Goal: Communication & Community: Answer question/provide support

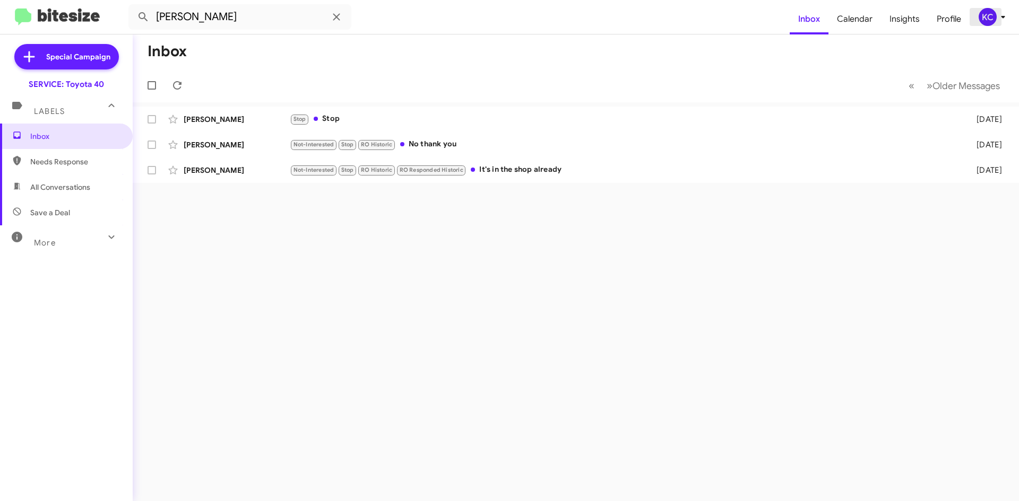
click at [981, 16] on div "KC" at bounding box center [987, 17] width 18 height 18
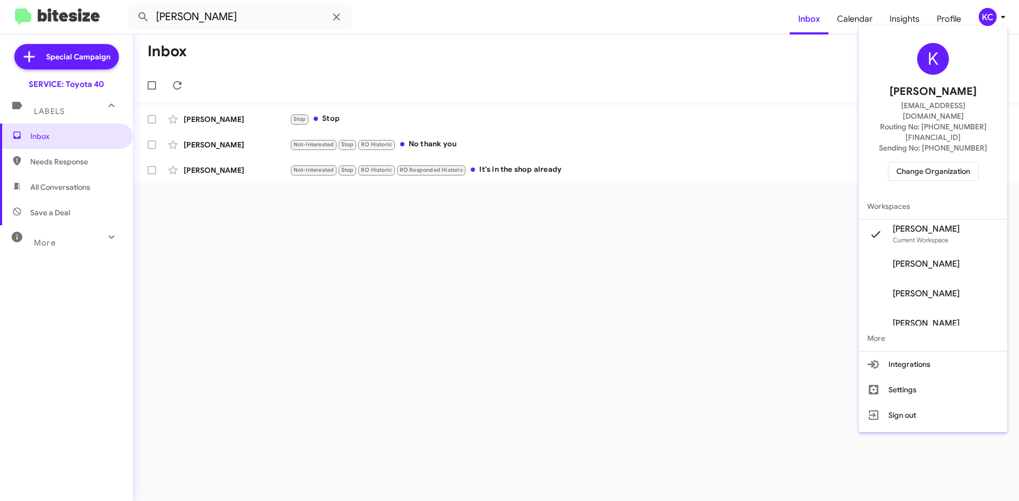
click at [988, 16] on div at bounding box center [509, 250] width 1019 height 501
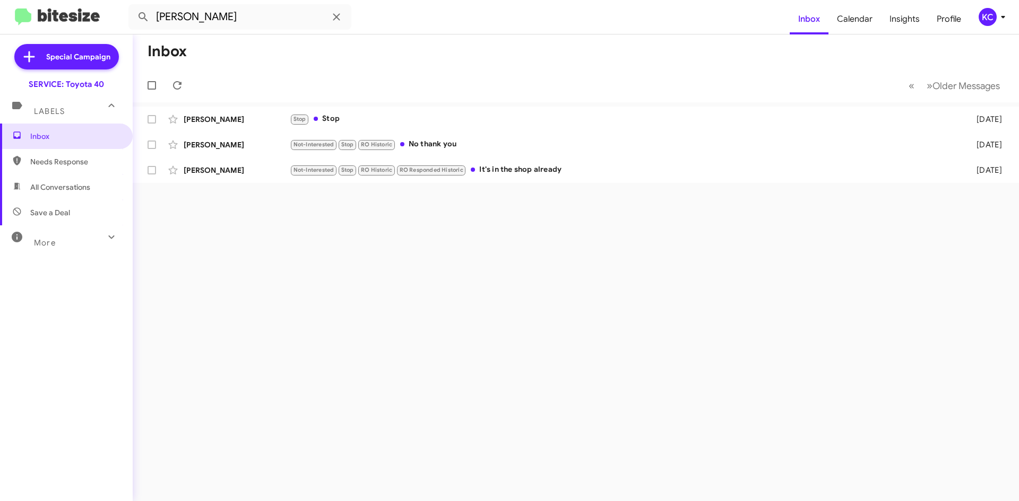
click at [988, 16] on div "KC" at bounding box center [987, 17] width 18 height 18
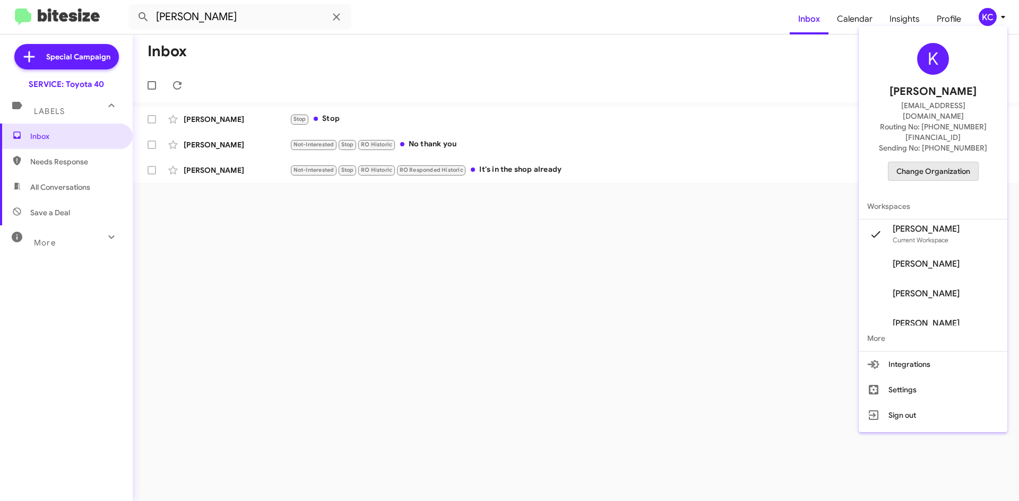
click at [938, 162] on span "Change Organization" at bounding box center [933, 171] width 74 height 18
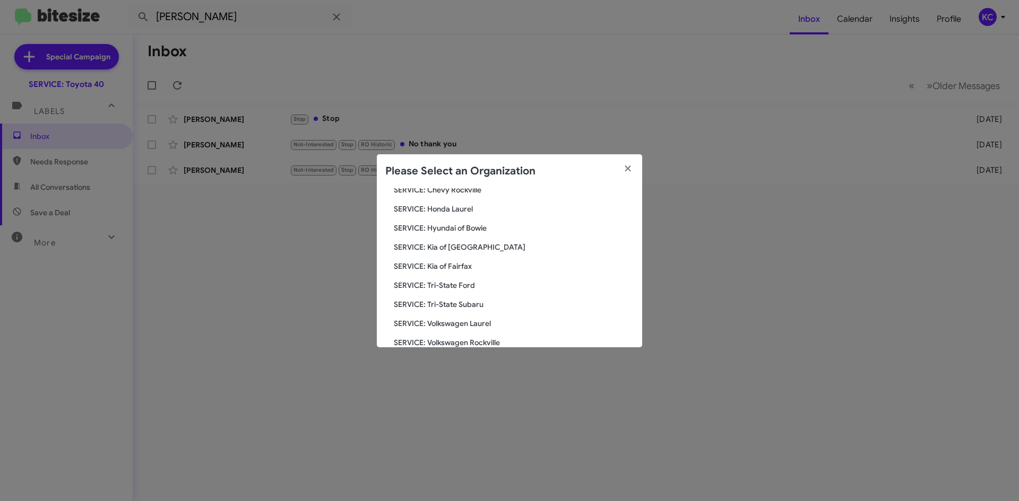
scroll to position [106, 0]
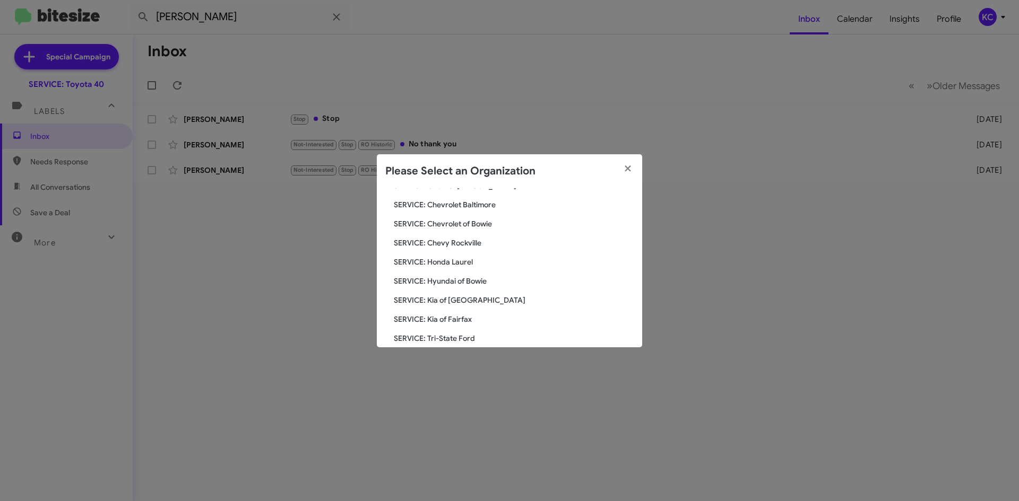
click at [471, 284] on span "SERVICE: Hyundai of Bowie" at bounding box center [514, 281] width 240 height 11
click at [467, 281] on span "SERVICE: Hyundai of Bowie" at bounding box center [514, 281] width 240 height 11
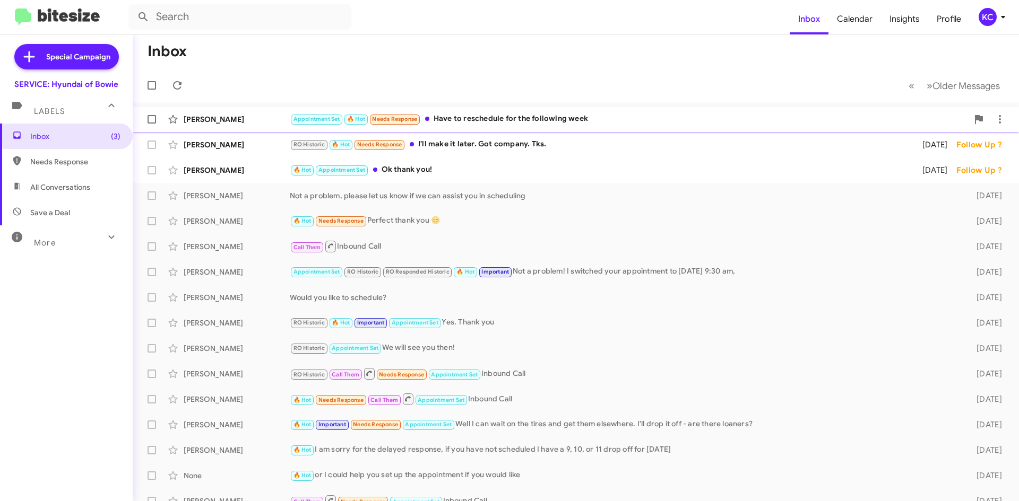
click at [460, 118] on div "Appointment Set 🔥 Hot Needs Response Have to reschedule for the following week" at bounding box center [629, 119] width 678 height 12
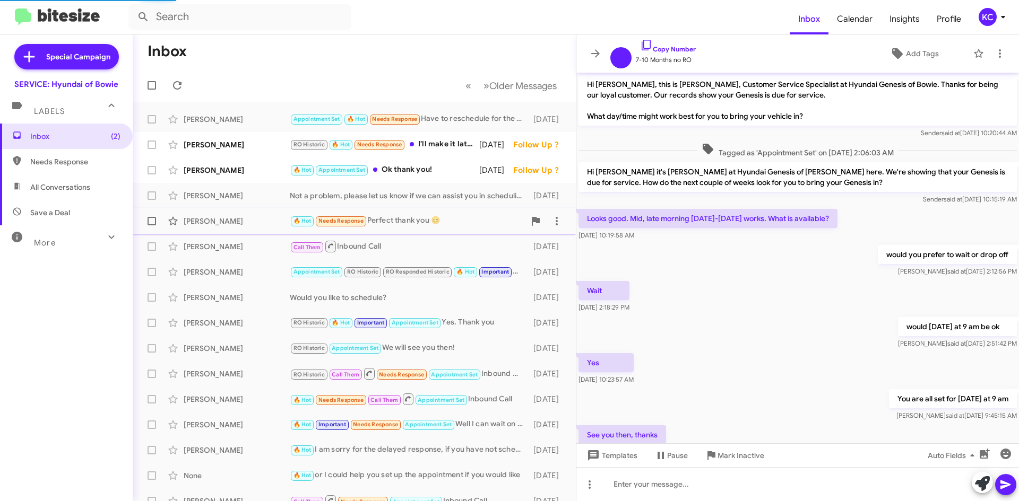
scroll to position [81, 0]
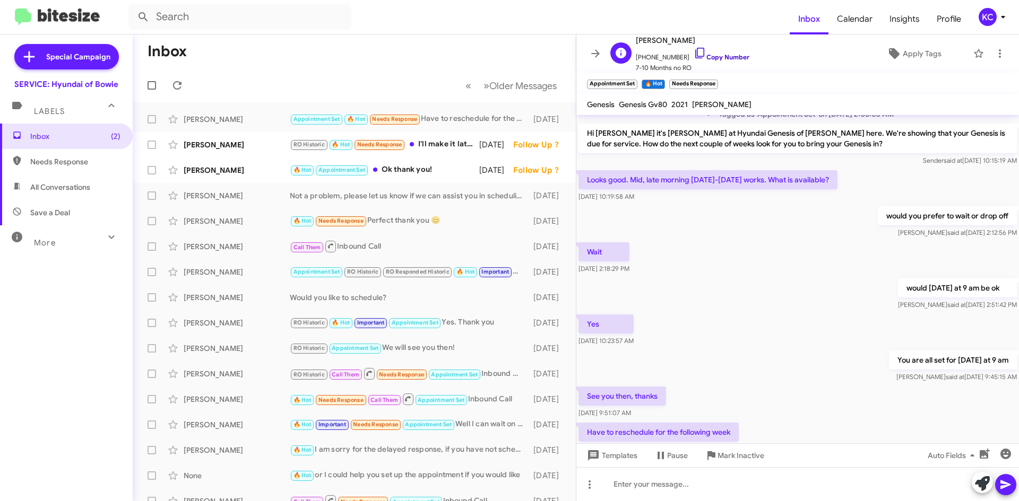
click at [693, 56] on icon at bounding box center [699, 53] width 13 height 13
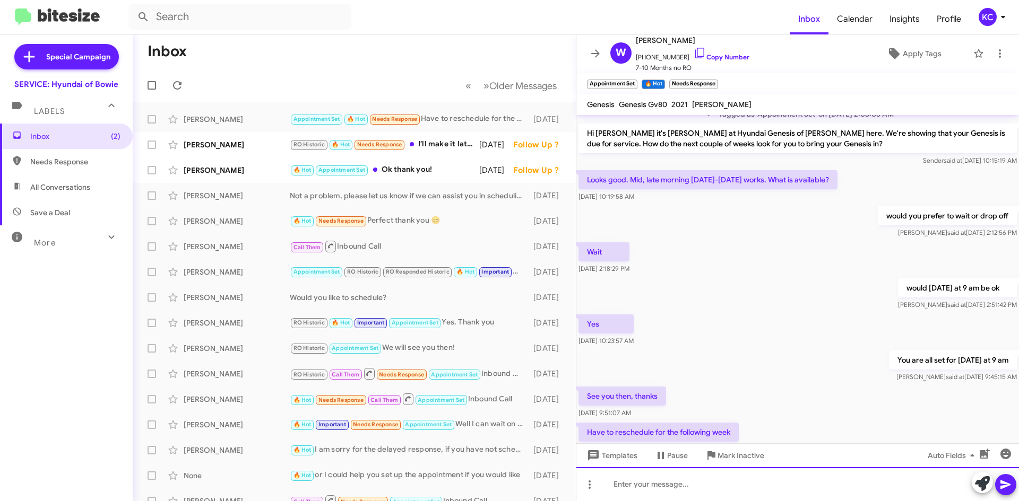
click at [631, 488] on div at bounding box center [797, 484] width 442 height 34
click at [610, 483] on div "I rescheduled you for Tuesday the 16th at 9 am" at bounding box center [797, 484] width 442 height 34
click at [820, 487] on div "Good morning! I rescheduled you for Tuesday the 16th at 9 am" at bounding box center [797, 484] width 442 height 34
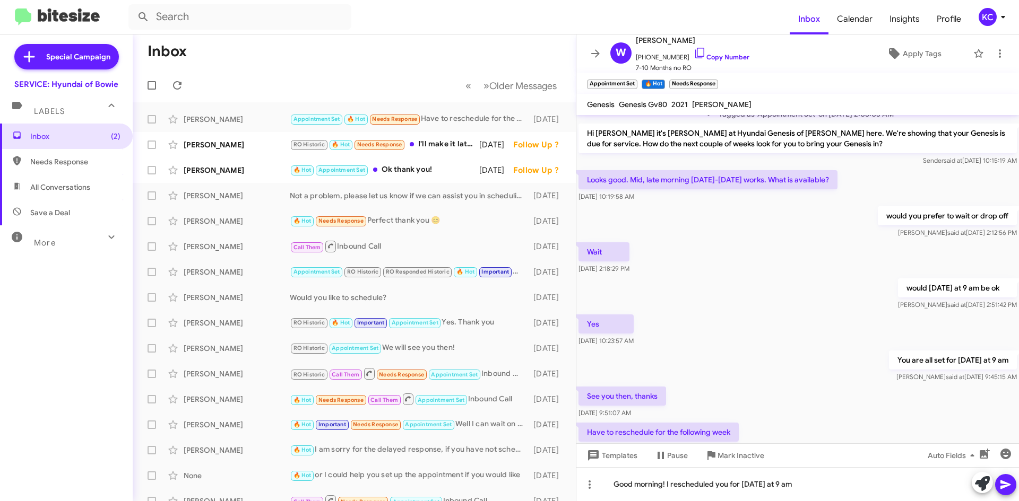
click at [1007, 478] on span at bounding box center [1005, 484] width 13 height 21
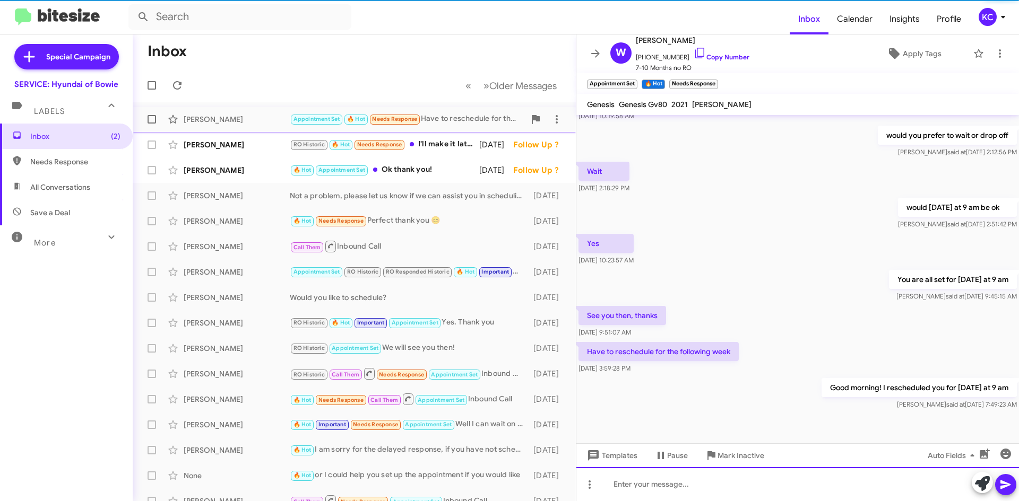
scroll to position [162, 0]
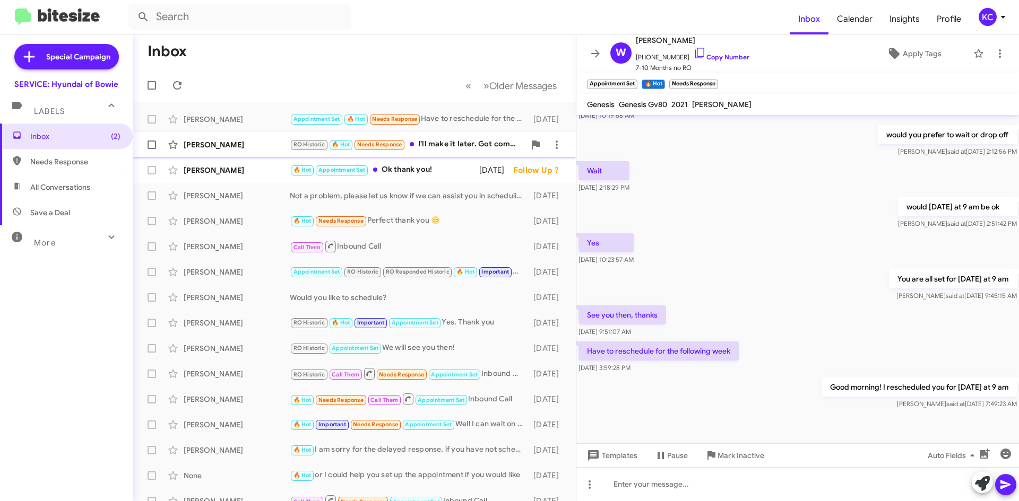
click at [430, 147] on div "RO Historic 🔥 Hot Needs Response I'll make it later. Got company. Tks." at bounding box center [407, 144] width 235 height 12
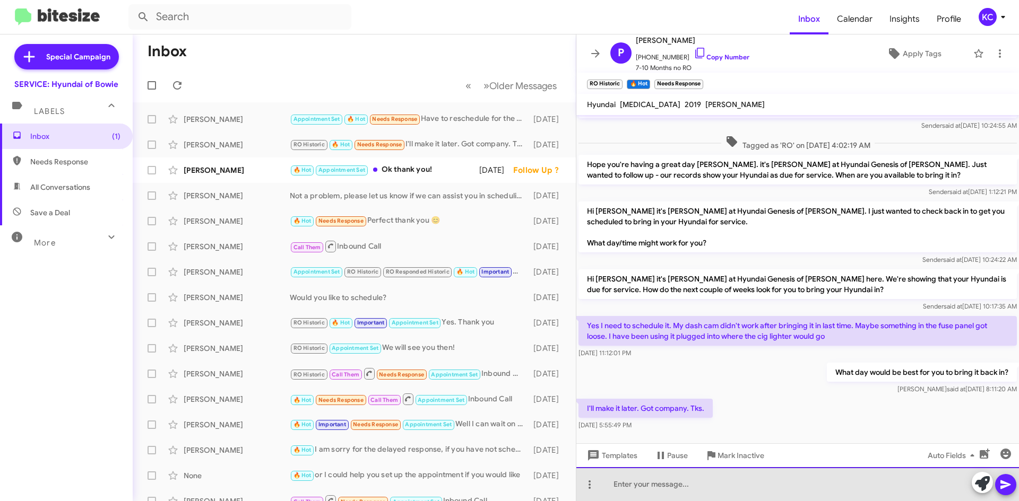
click at [832, 495] on div at bounding box center [797, 484] width 442 height 34
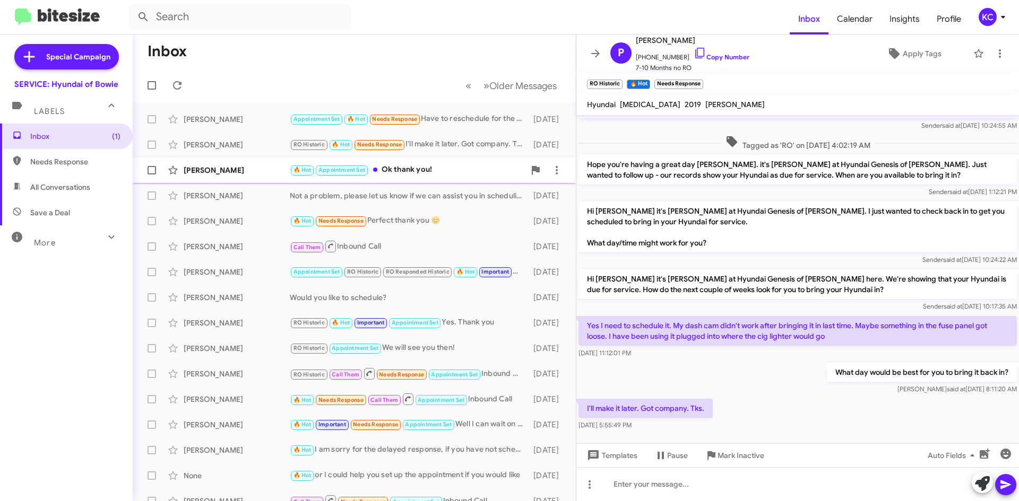
click at [387, 176] on div "🔥 Hot Appointment Set Ok thank you!" at bounding box center [407, 170] width 235 height 12
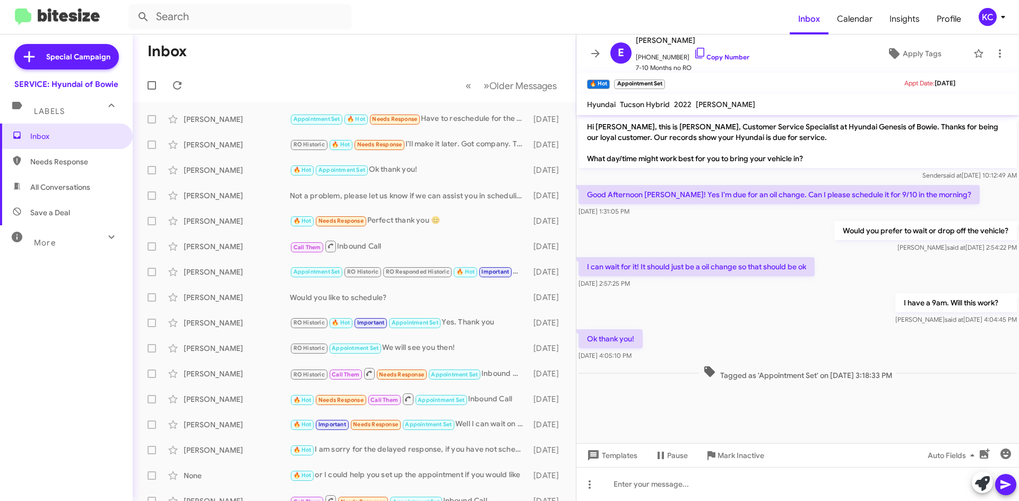
click at [83, 173] on span "Needs Response" at bounding box center [66, 161] width 133 height 25
type input "in:needs-response"
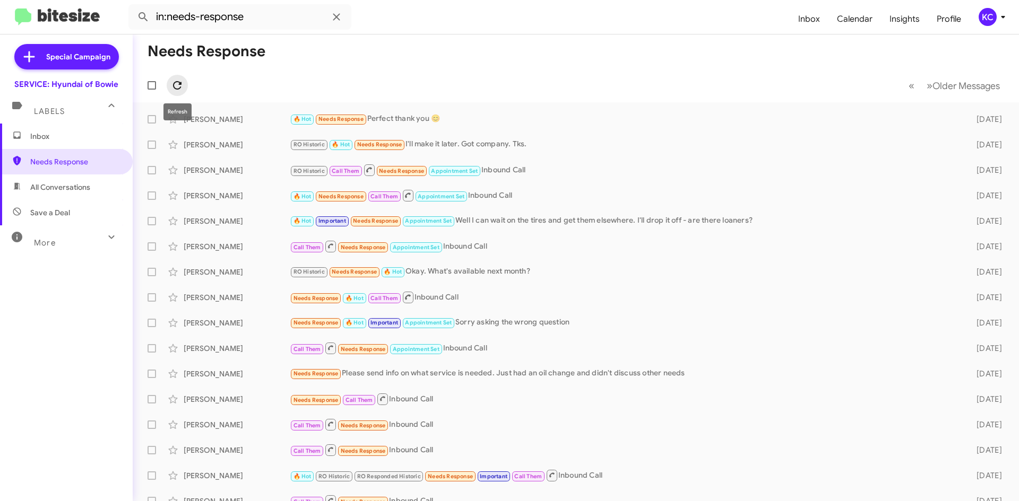
click at [179, 93] on button at bounding box center [177, 85] width 21 height 21
click at [990, 20] on div "KC" at bounding box center [987, 17] width 18 height 18
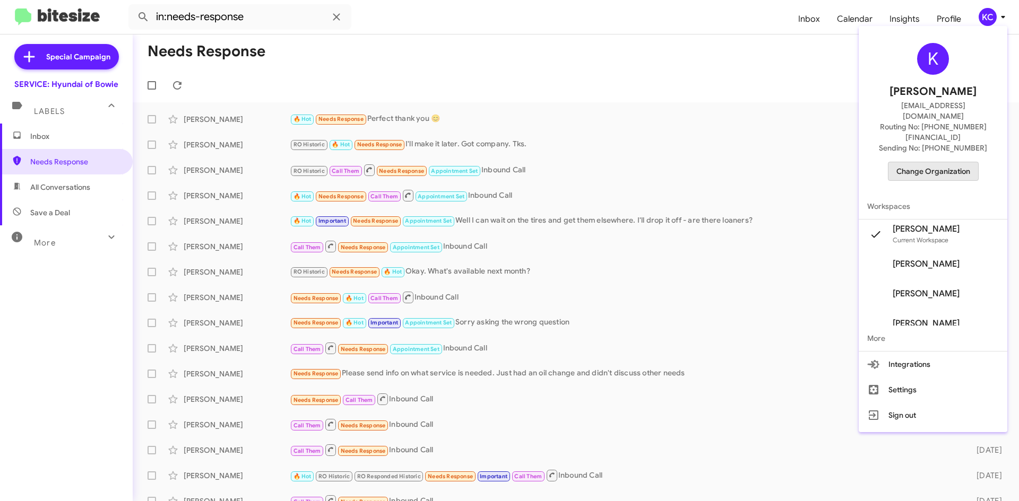
click at [955, 162] on span "Change Organization" at bounding box center [933, 171] width 74 height 18
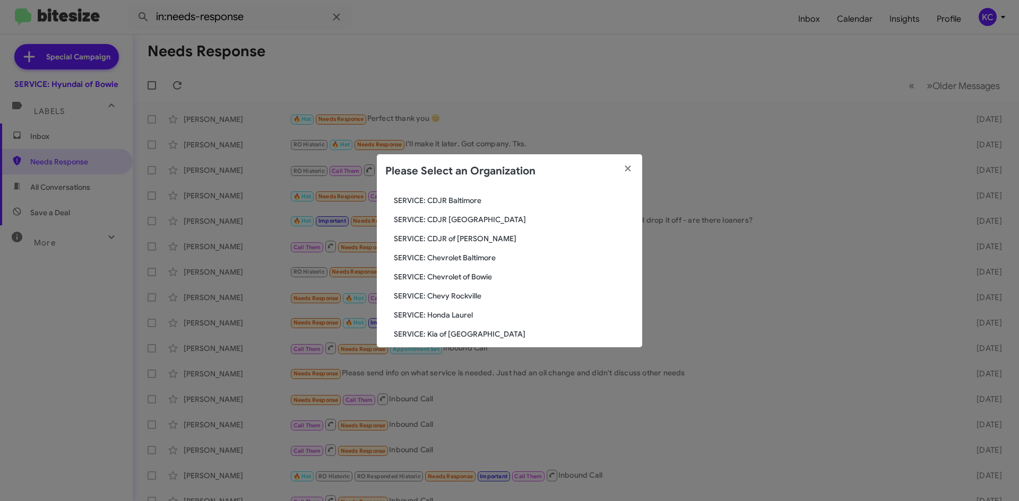
scroll to position [106, 0]
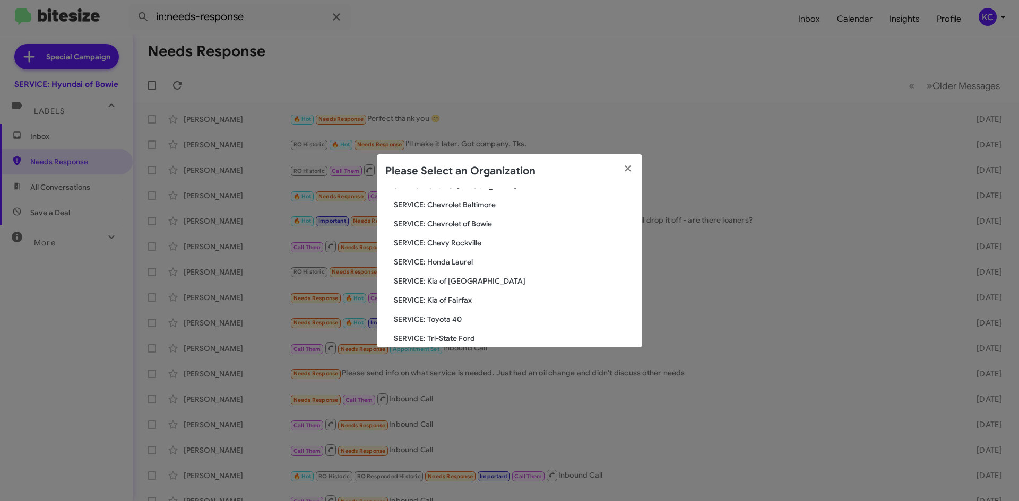
click at [438, 316] on span "SERVICE: Toyota 40" at bounding box center [514, 319] width 240 height 11
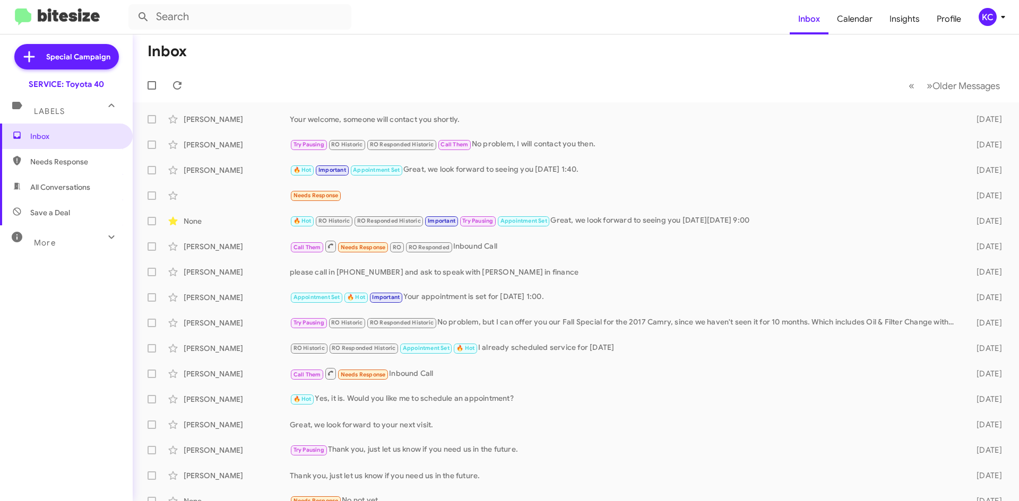
click at [50, 164] on span "Needs Response" at bounding box center [75, 161] width 90 height 11
type input "in:needs-response"
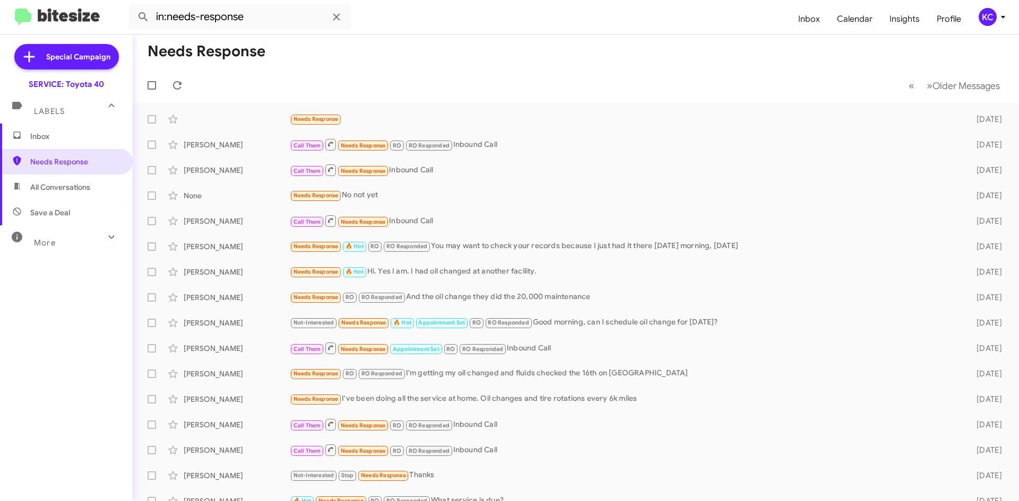
click at [994, 13] on div "KC" at bounding box center [987, 17] width 18 height 18
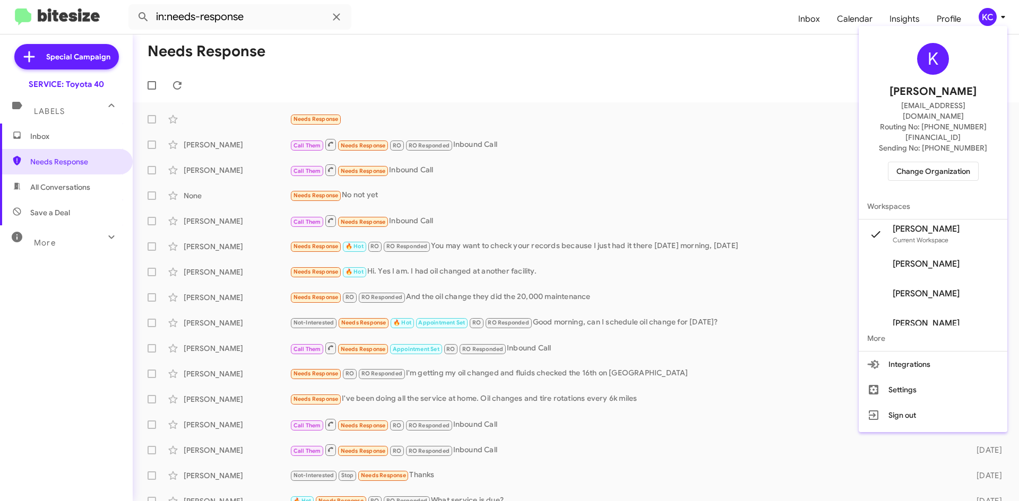
click at [940, 162] on span "Change Organization" at bounding box center [933, 171] width 74 height 18
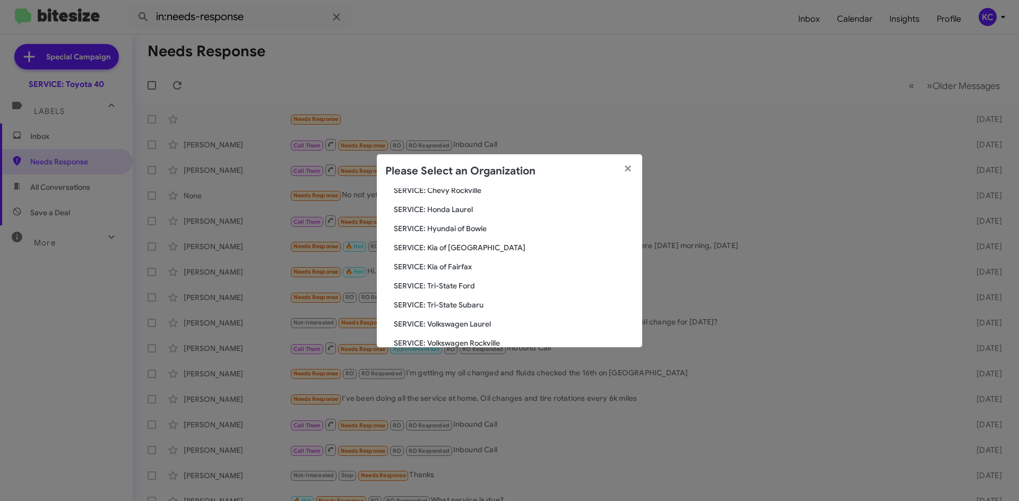
scroll to position [159, 0]
click at [433, 263] on span "SERVICE: Kia of Fairfax" at bounding box center [514, 266] width 240 height 11
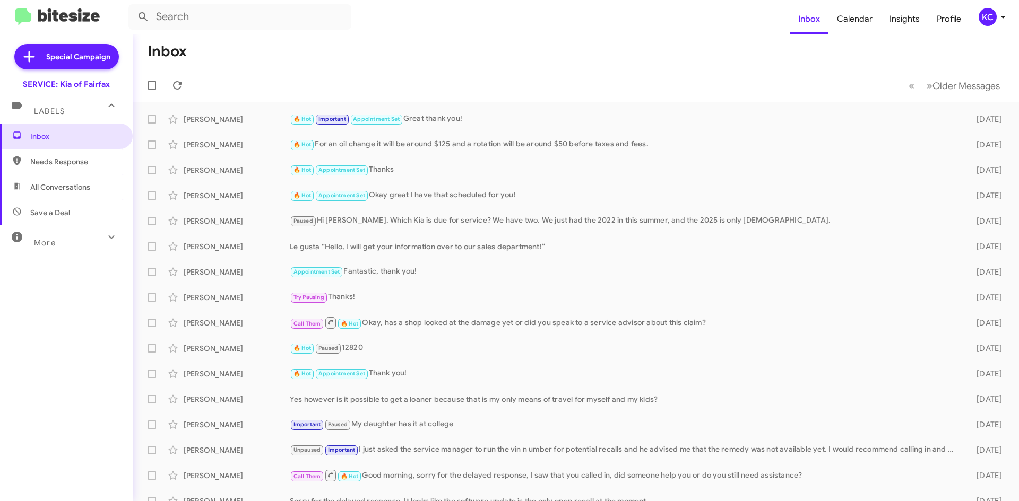
click at [986, 14] on div "KC" at bounding box center [987, 17] width 18 height 18
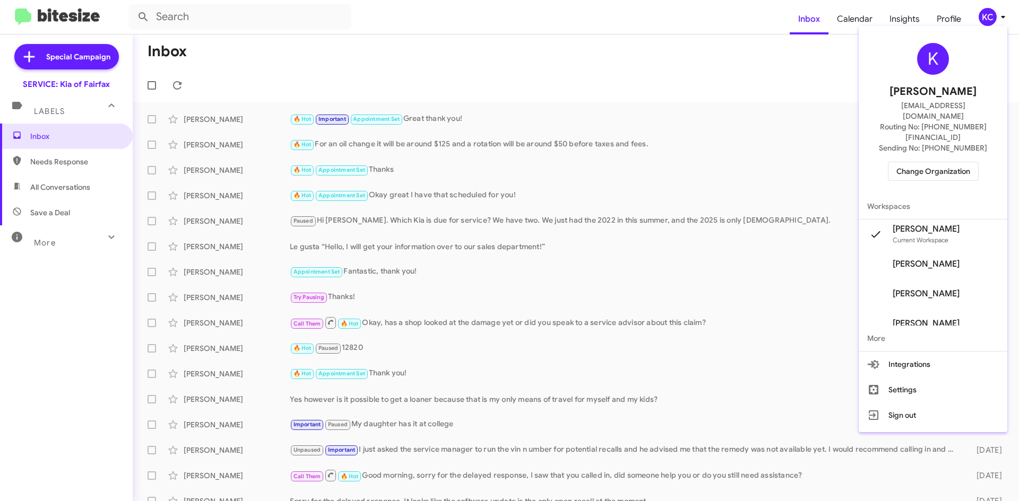
click at [949, 162] on span "Change Organization" at bounding box center [933, 171] width 74 height 18
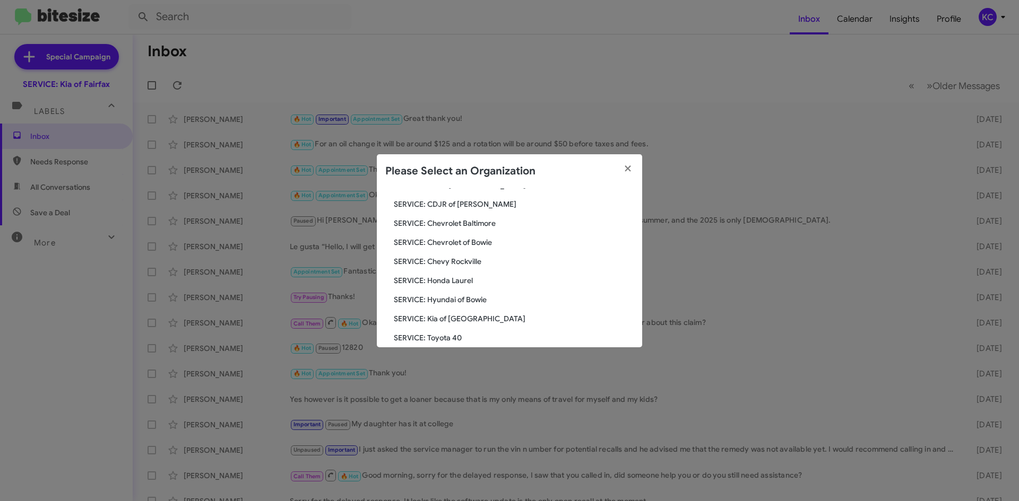
scroll to position [106, 0]
click at [465, 284] on span "SERVICE: Hyundai of Bowie" at bounding box center [514, 281] width 240 height 11
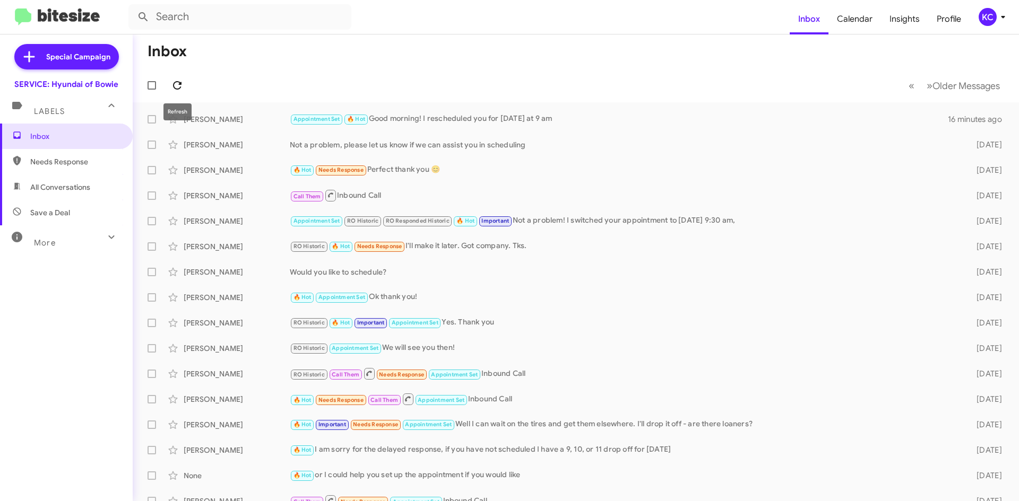
click at [184, 80] on span at bounding box center [177, 85] width 21 height 13
click at [178, 91] on icon at bounding box center [177, 85] width 13 height 13
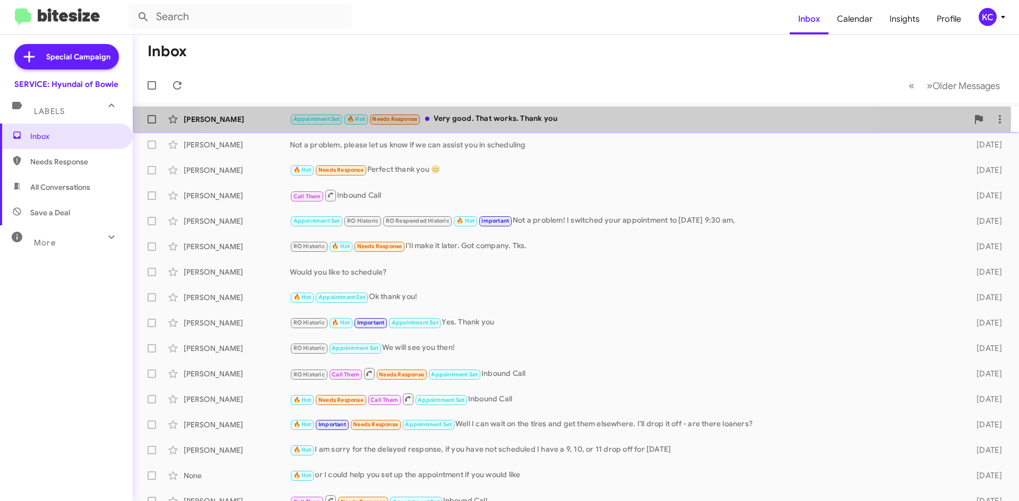
click at [538, 119] on div "Appointment Set 🔥 Hot Needs Response Very good. That works. Thank you" at bounding box center [629, 119] width 678 height 12
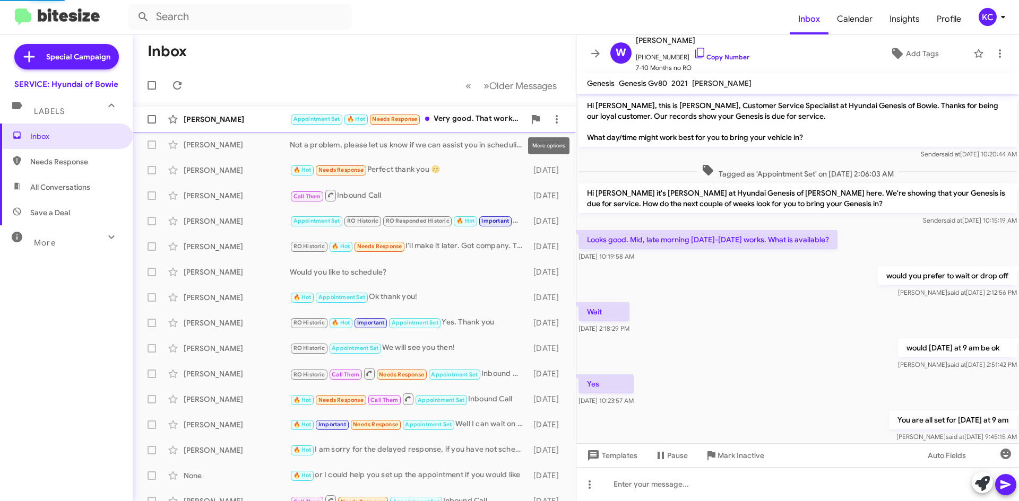
scroll to position [180, 0]
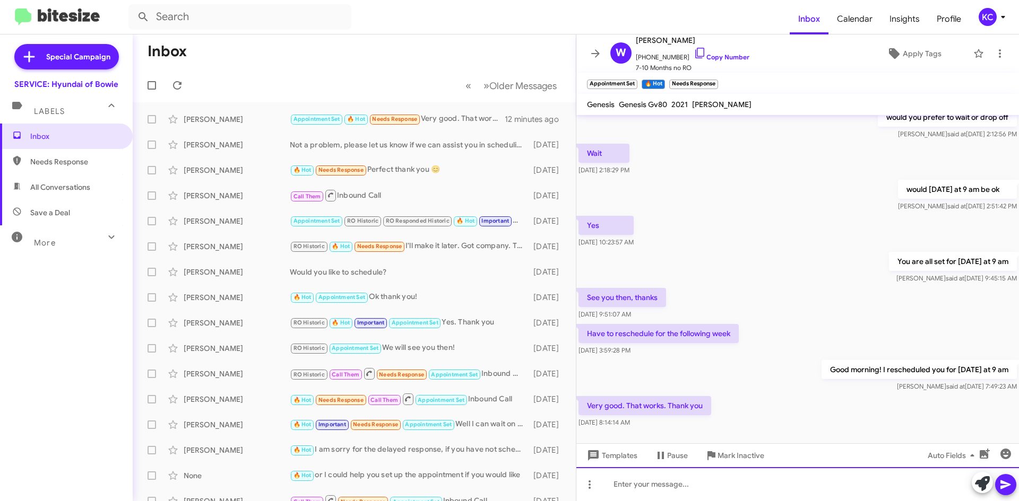
click at [648, 484] on div at bounding box center [797, 484] width 442 height 34
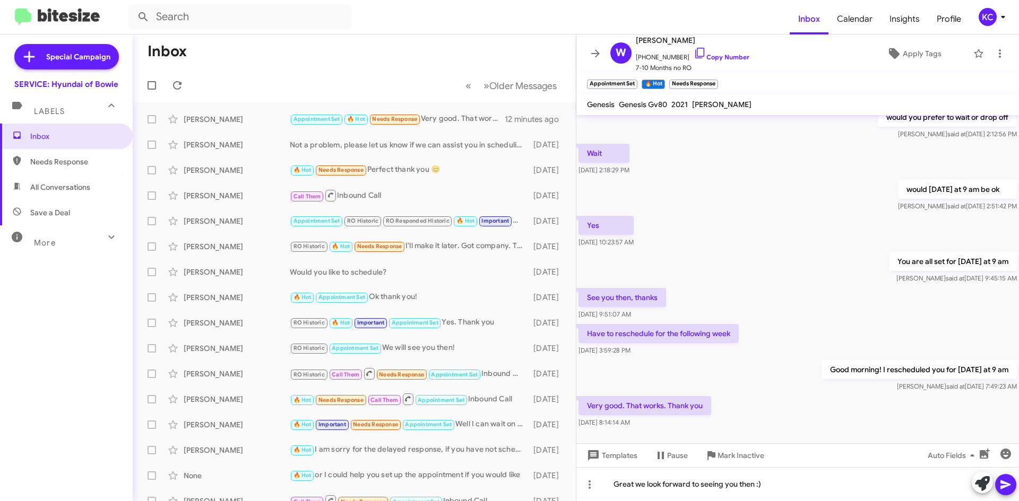
click at [1006, 483] on icon at bounding box center [1005, 485] width 13 height 13
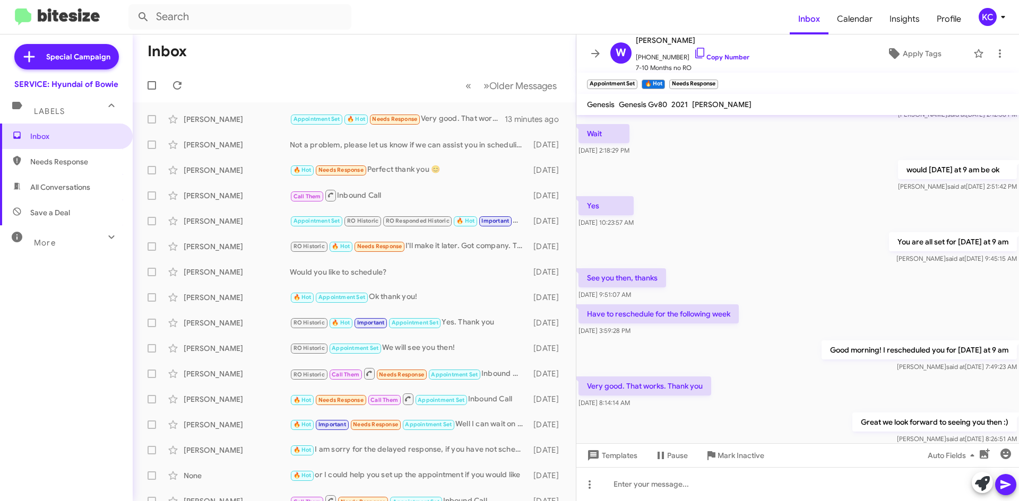
scroll to position [240, 0]
